Goal: Browse casually

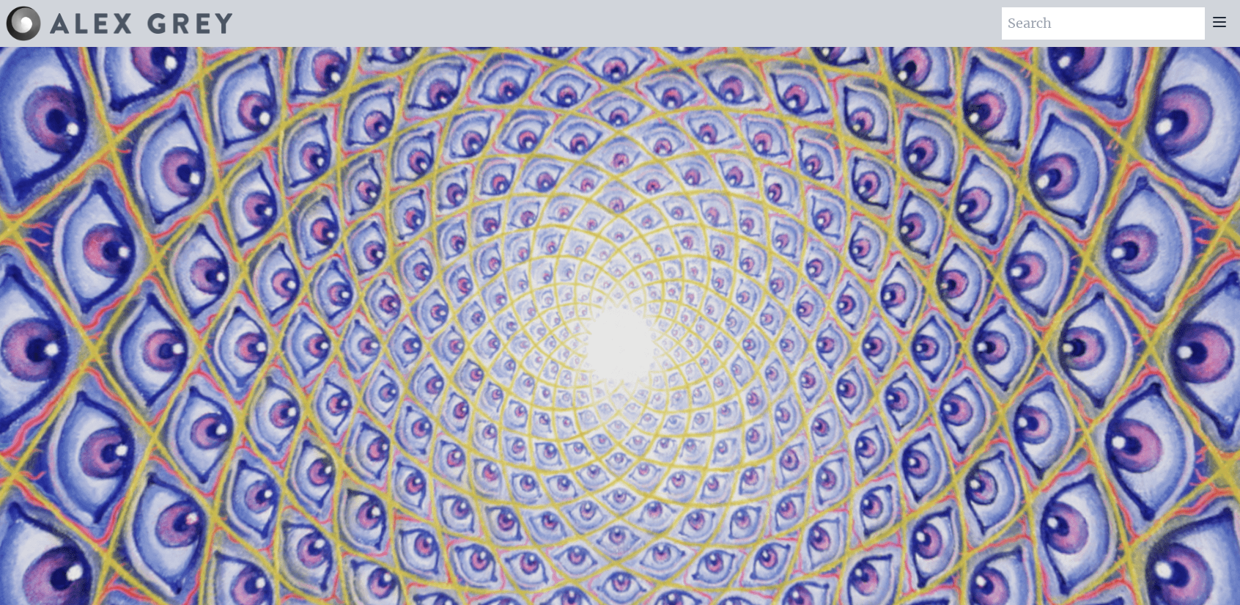
click at [664, 171] on video "Your browser does not support the video tag." at bounding box center [620, 349] width 1466 height 824
